Goal: Transaction & Acquisition: Book appointment/travel/reservation

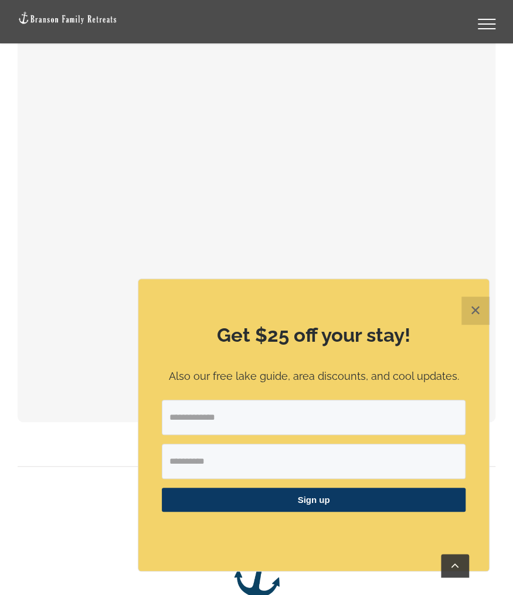
scroll to position [1818, 0]
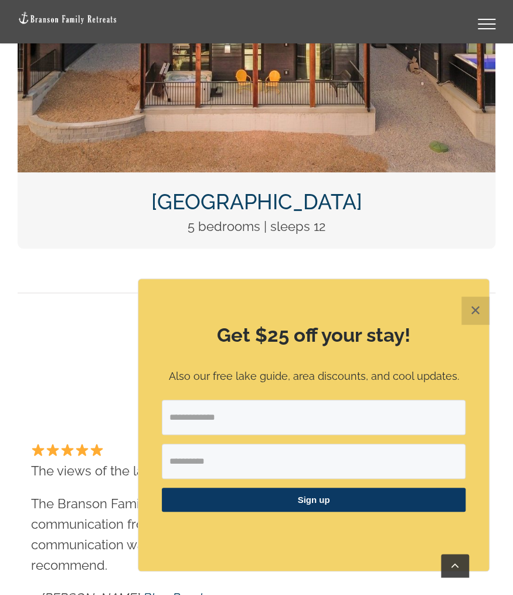
click at [474, 306] on button "✕" at bounding box center [476, 311] width 28 height 28
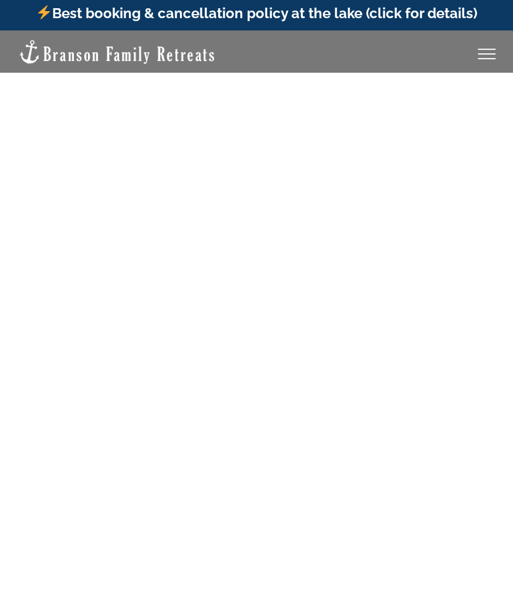
scroll to position [0, 0]
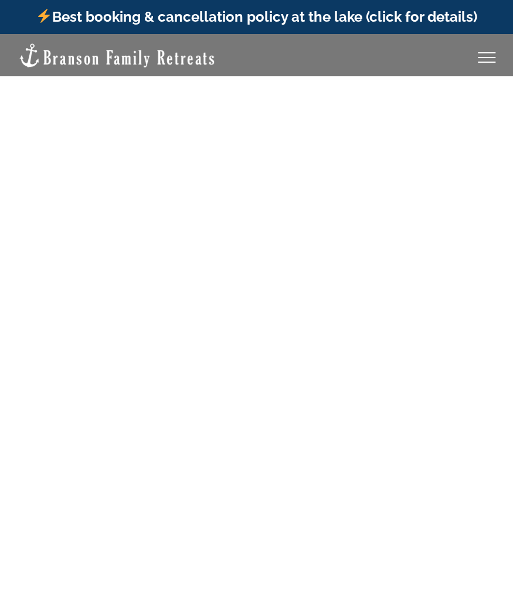
click at [493, 46] on div "Vacation homes 2 to 3 Bedrooms Mini Camp | 2 Bedrooms Mini Pearl | 2 Bedrooms M…" at bounding box center [257, 55] width 478 height 32
click at [487, 57] on div "Toggle Menu" at bounding box center [487, 57] width 18 height 1
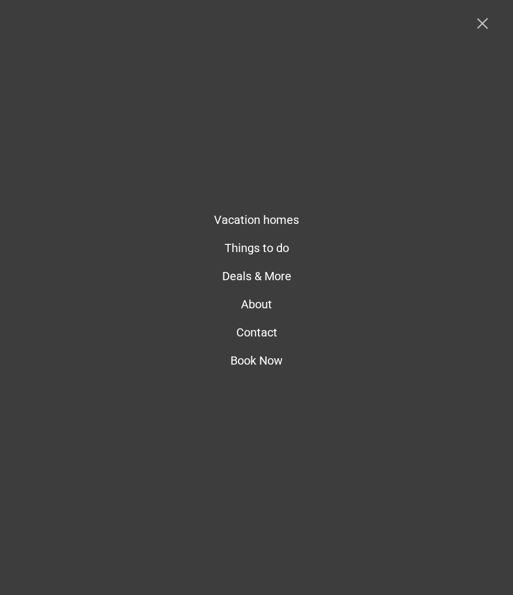
click at [478, 21] on link "Toggle Menu" at bounding box center [486, 23] width 47 height 11
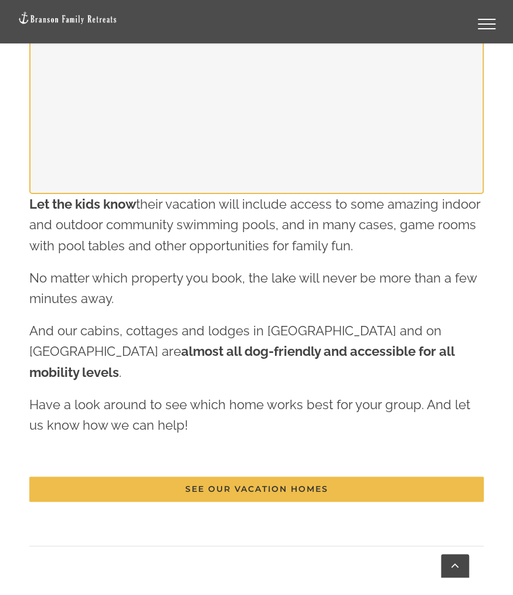
scroll to position [2992, 0]
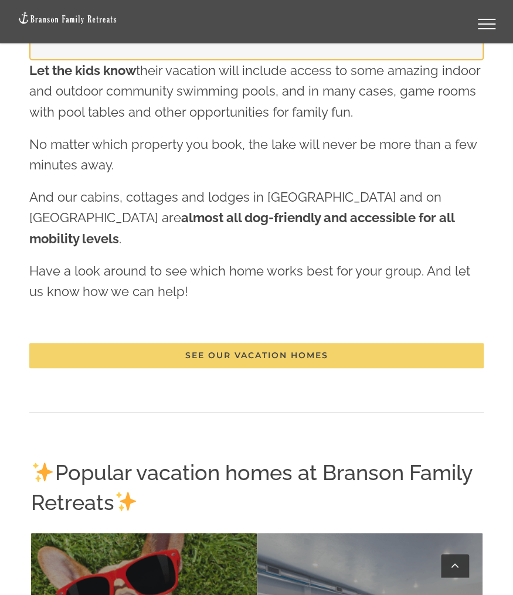
click at [265, 351] on span "See our vacation homes" at bounding box center [256, 356] width 143 height 10
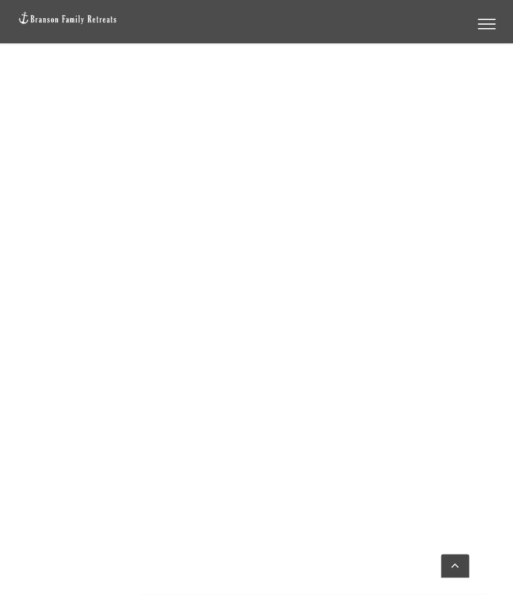
scroll to position [821, 0]
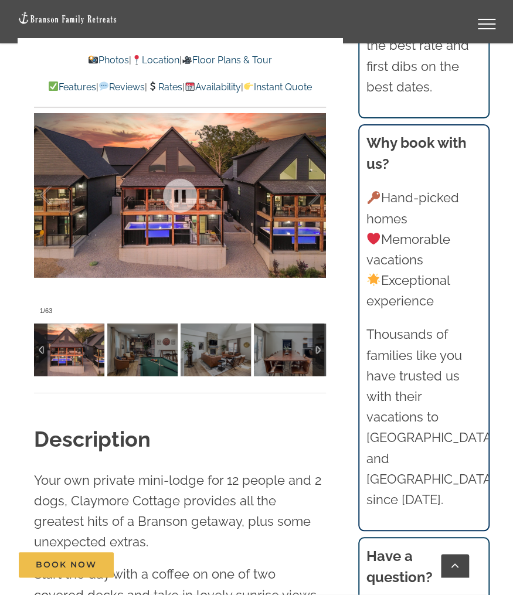
scroll to position [1056, 0]
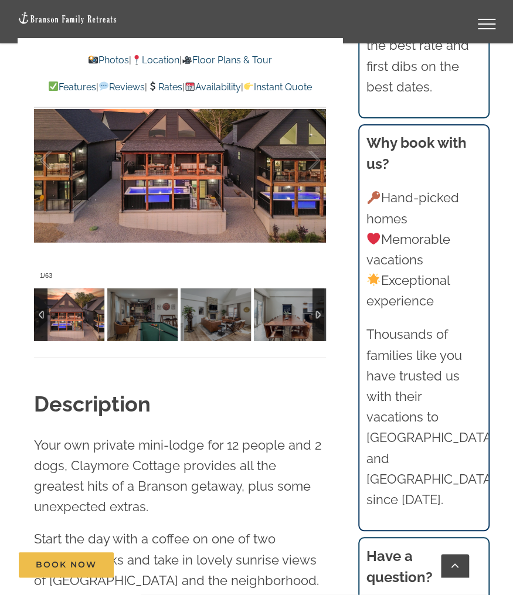
click at [321, 312] on div at bounding box center [319, 315] width 13 height 53
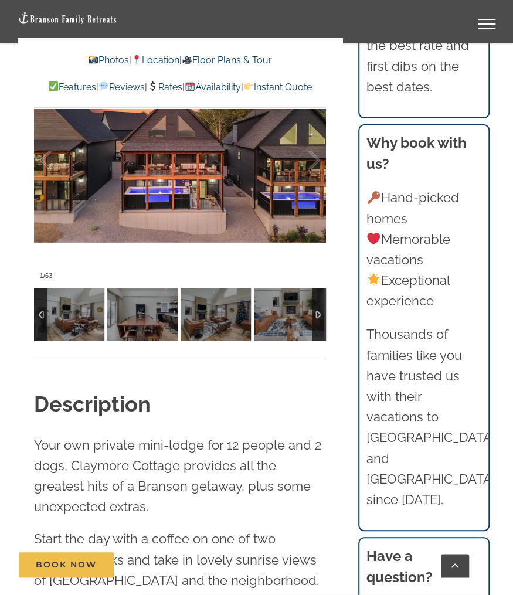
click at [321, 312] on div at bounding box center [319, 315] width 13 height 53
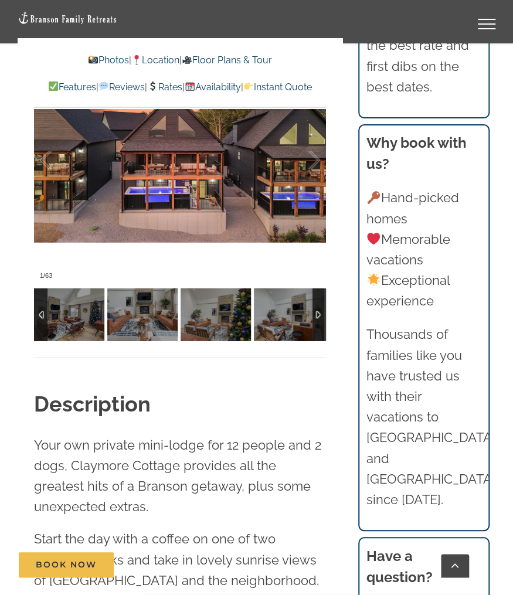
click at [321, 312] on div at bounding box center [319, 315] width 13 height 53
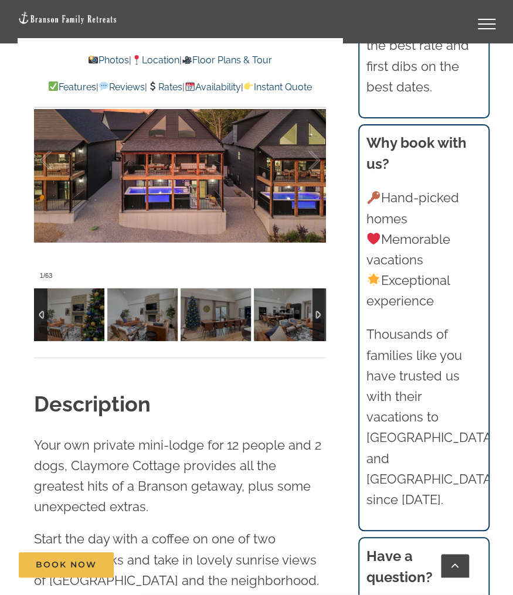
click at [321, 312] on div at bounding box center [319, 315] width 13 height 53
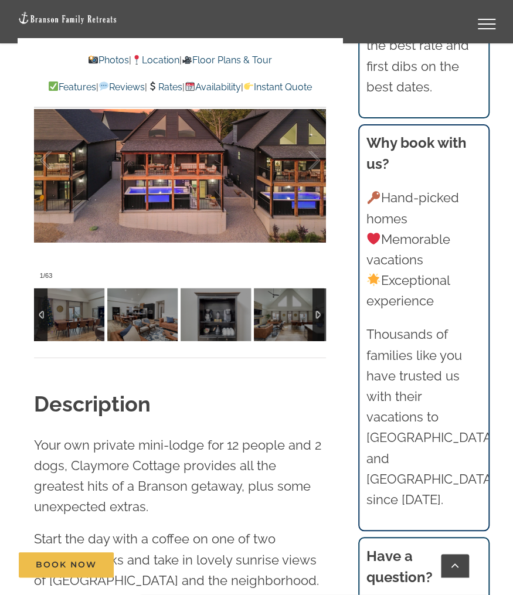
click at [321, 312] on div at bounding box center [319, 315] width 13 height 53
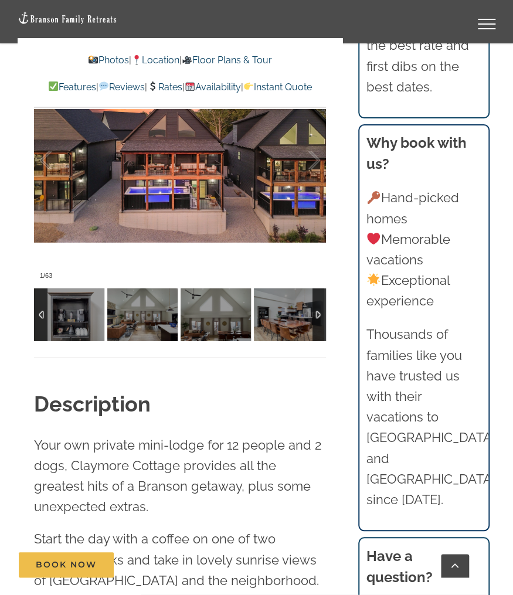
click at [321, 312] on div at bounding box center [319, 315] width 13 height 53
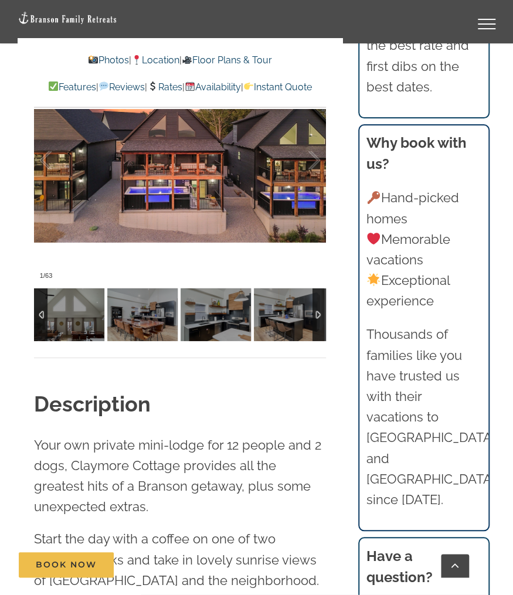
click at [321, 312] on div at bounding box center [319, 315] width 13 height 53
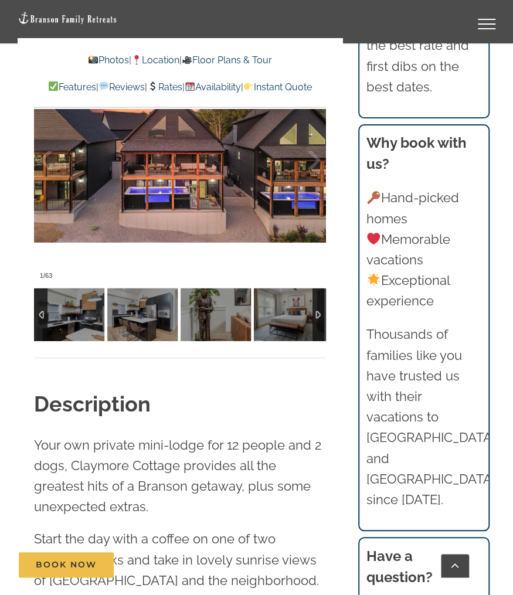
click at [321, 312] on div at bounding box center [319, 315] width 13 height 53
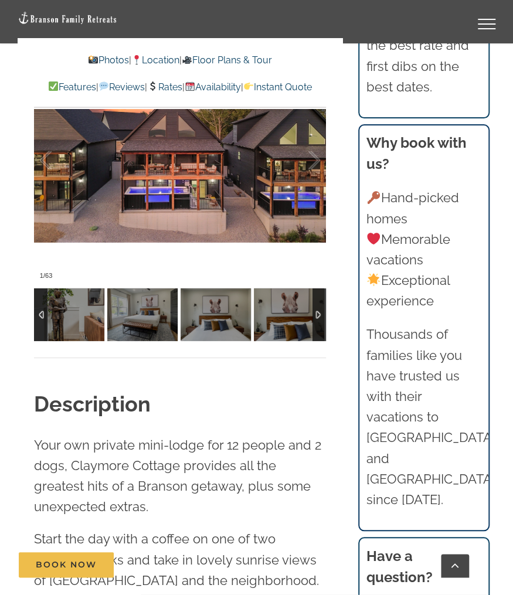
click at [321, 312] on div at bounding box center [319, 315] width 13 height 53
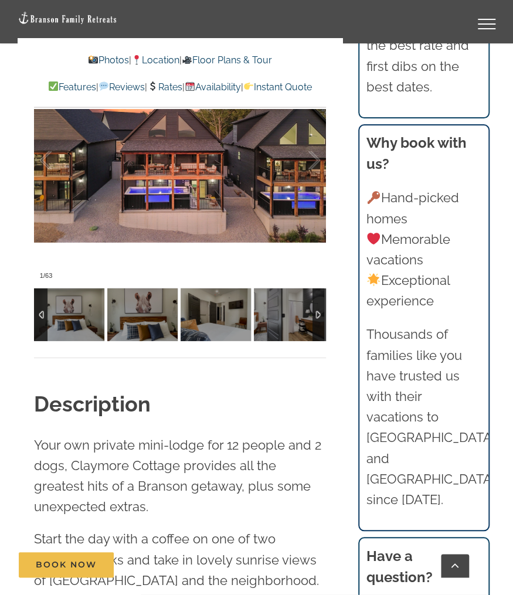
click at [321, 312] on div at bounding box center [319, 315] width 13 height 53
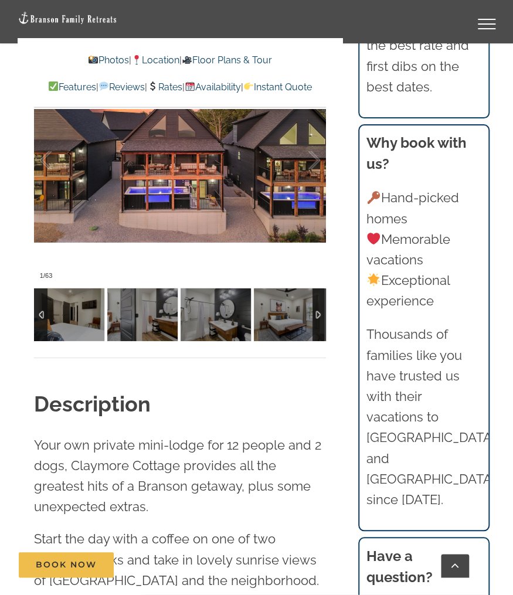
click at [320, 313] on div at bounding box center [319, 315] width 13 height 53
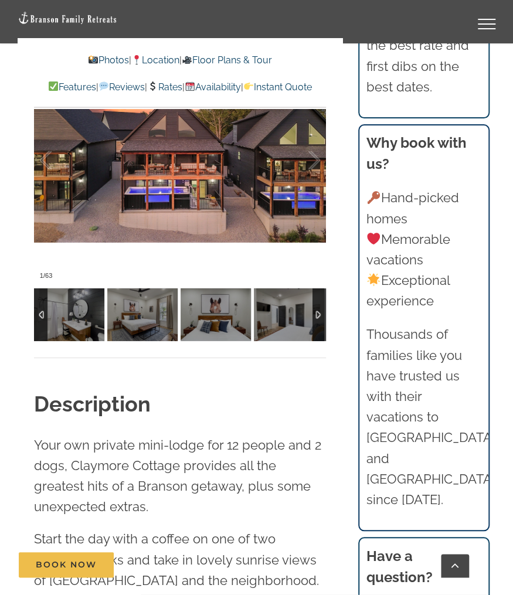
click at [320, 314] on div at bounding box center [319, 315] width 13 height 53
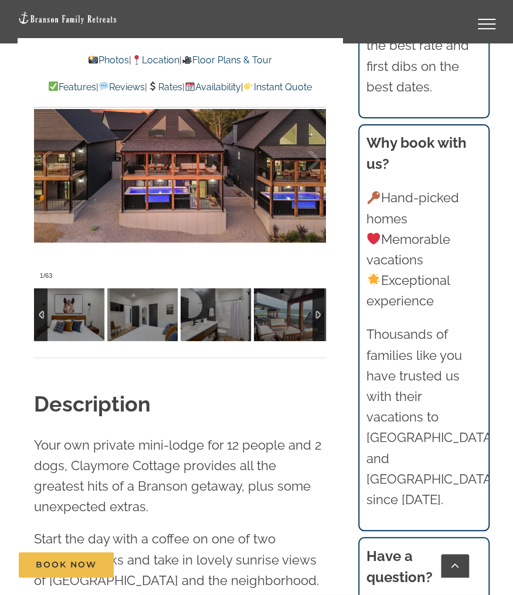
click at [320, 314] on div at bounding box center [319, 315] width 13 height 53
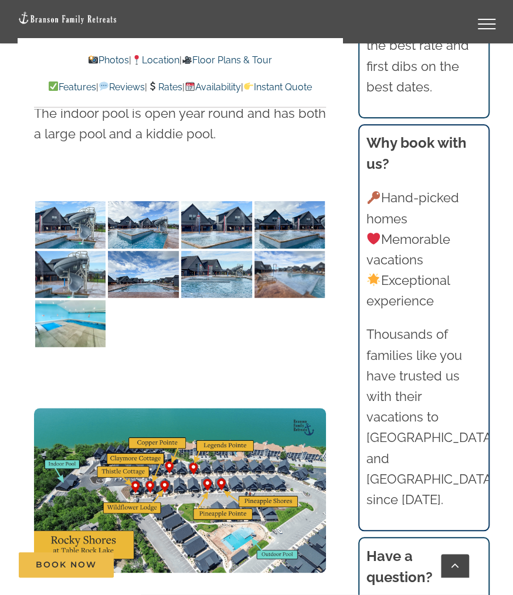
scroll to position [3168, 0]
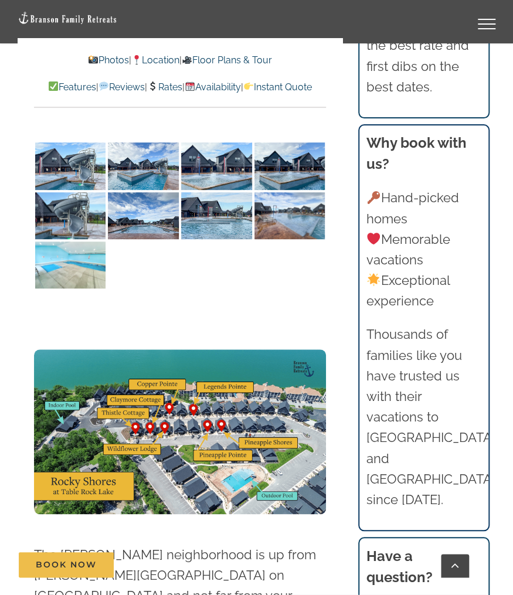
click at [93, 270] on img at bounding box center [70, 265] width 71 height 47
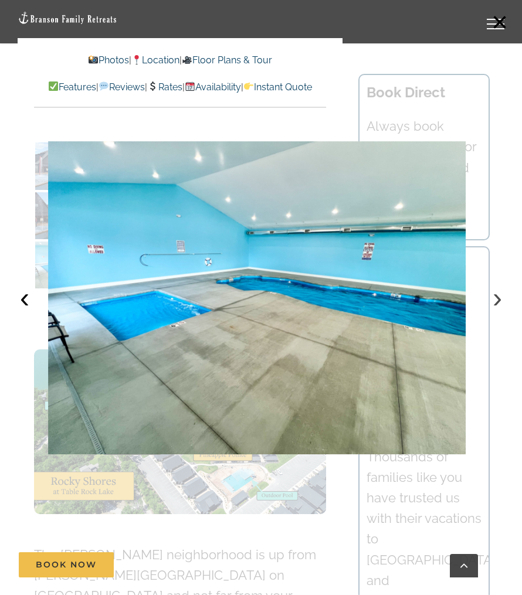
click at [499, 299] on button "›" at bounding box center [498, 298] width 26 height 26
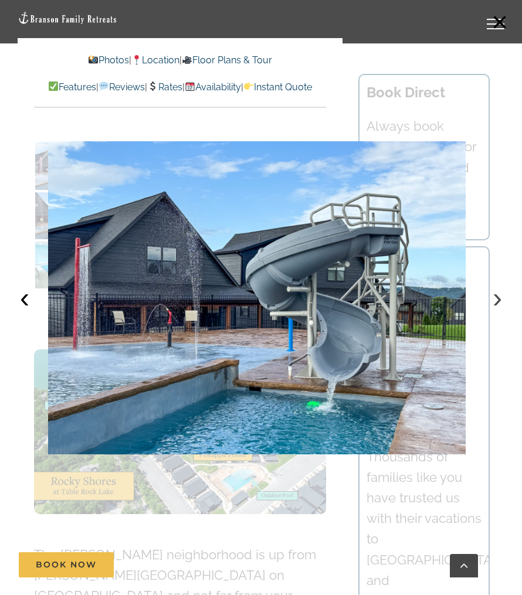
click at [499, 299] on button "›" at bounding box center [498, 298] width 26 height 26
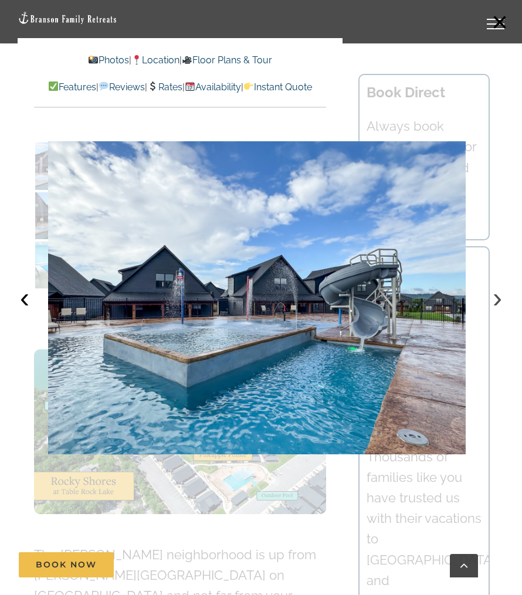
click at [499, 299] on button "›" at bounding box center [498, 298] width 26 height 26
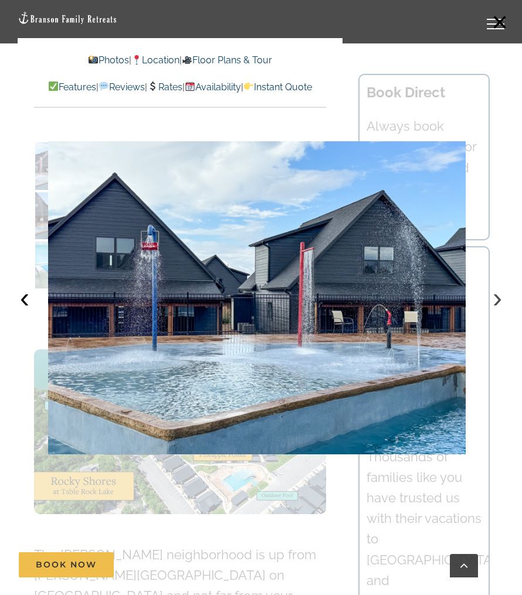
click at [495, 299] on button "›" at bounding box center [498, 298] width 26 height 26
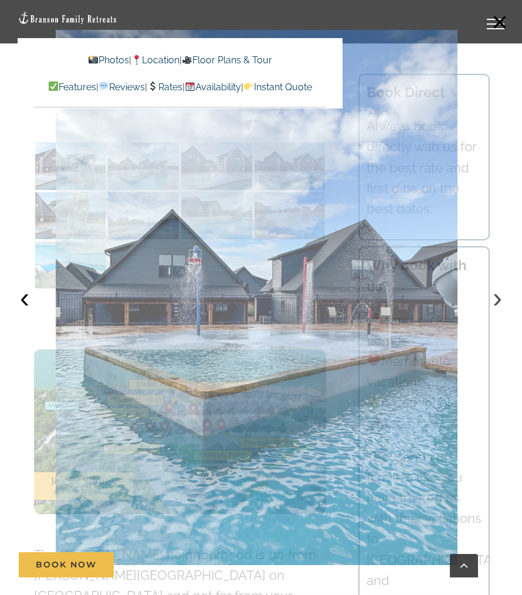
click at [495, 299] on button "›" at bounding box center [498, 298] width 26 height 26
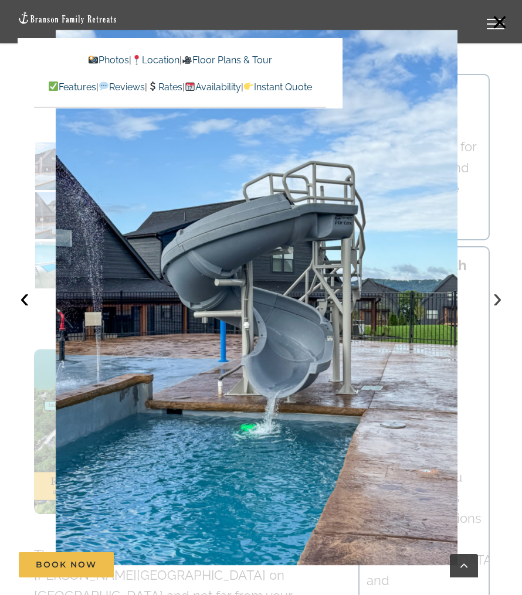
click at [495, 299] on button "›" at bounding box center [498, 298] width 26 height 26
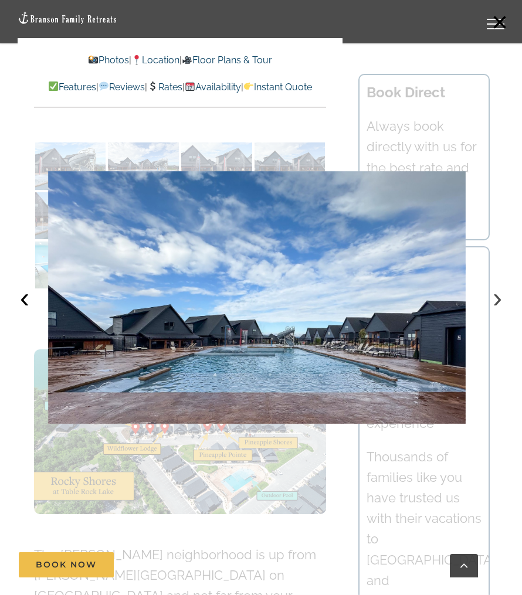
click at [495, 299] on button "›" at bounding box center [498, 298] width 26 height 26
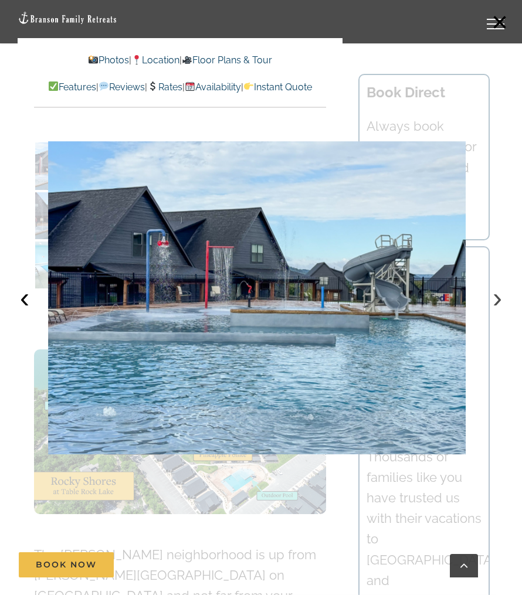
click at [495, 299] on button "›" at bounding box center [498, 298] width 26 height 26
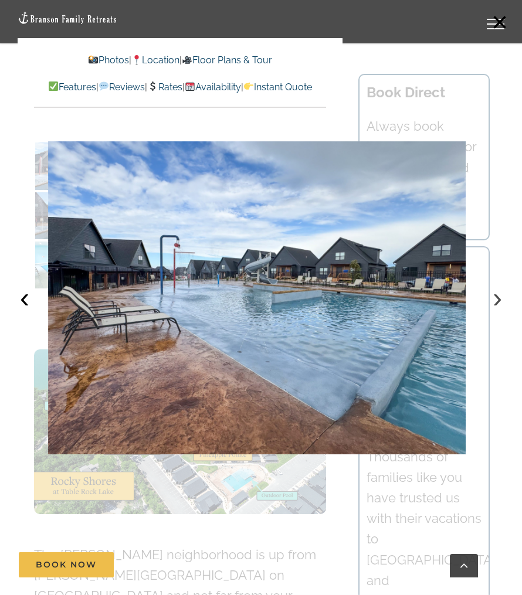
click at [495, 299] on button "›" at bounding box center [498, 298] width 26 height 26
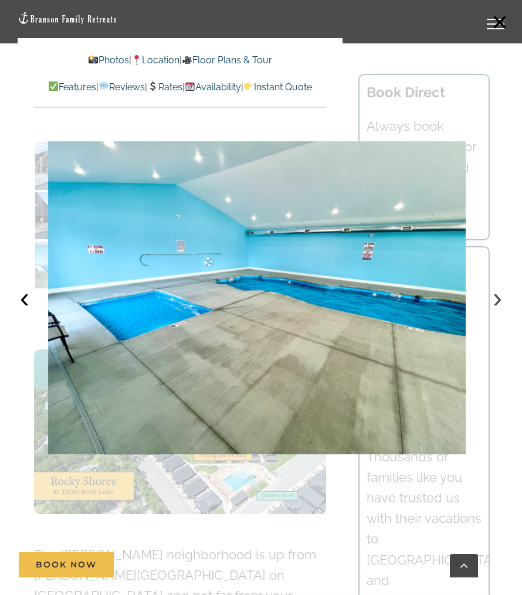
click at [495, 299] on button "›" at bounding box center [498, 298] width 26 height 26
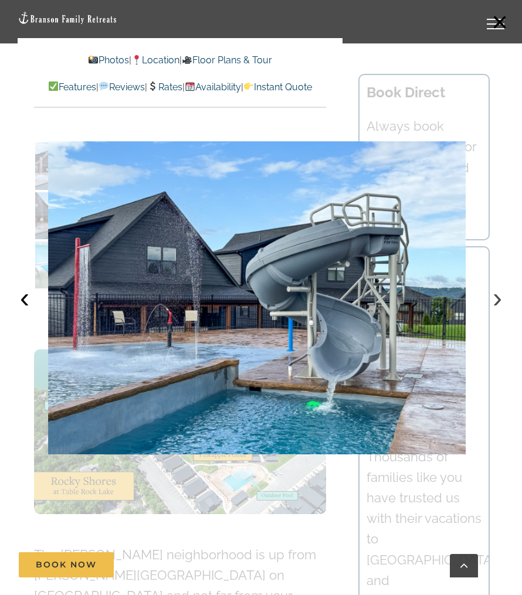
click at [495, 299] on button "›" at bounding box center [498, 298] width 26 height 26
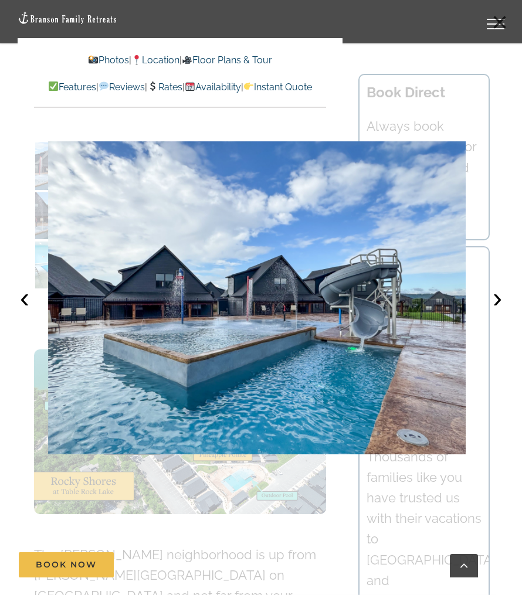
click at [503, 18] on button "×" at bounding box center [500, 22] width 26 height 26
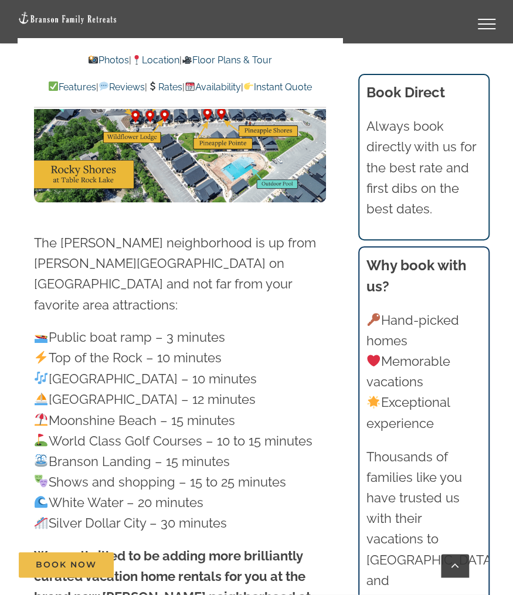
scroll to position [3461, 0]
